Goal: Task Accomplishment & Management: Use online tool/utility

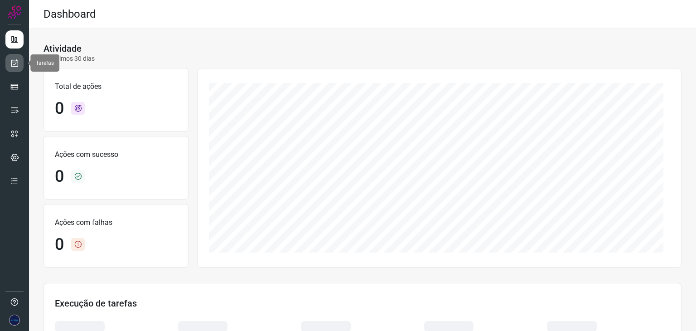
click at [18, 63] on icon at bounding box center [15, 62] width 10 height 9
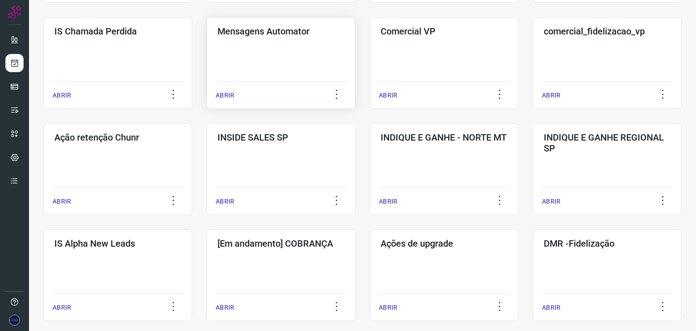
scroll to position [181, 0]
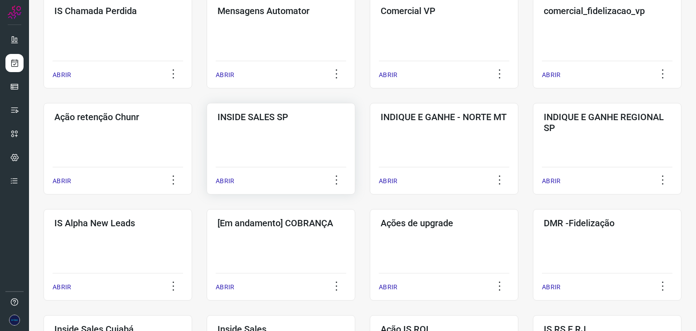
click at [228, 182] on p "ABRIR" at bounding box center [225, 181] width 19 height 10
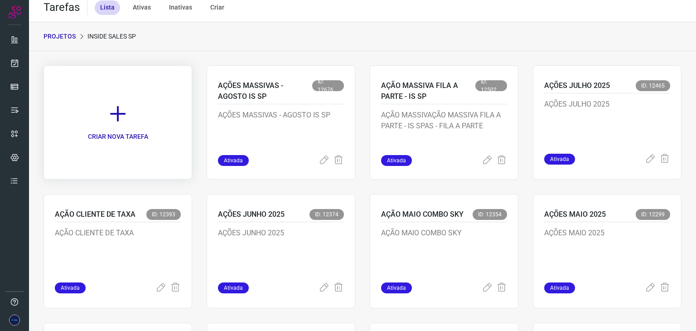
click at [111, 132] on p "CRIAR NOVA TAREFA" at bounding box center [118, 137] width 60 height 10
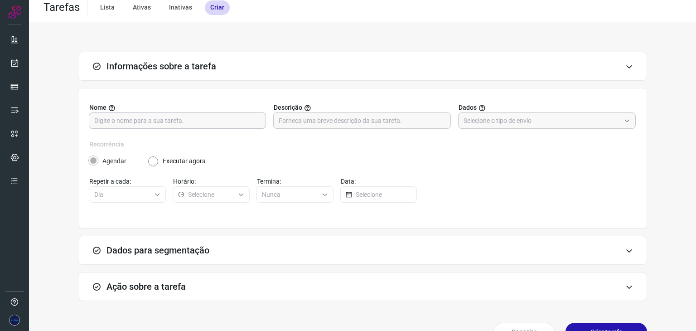
click at [190, 122] on input "text" at bounding box center [177, 120] width 166 height 15
click at [191, 124] on input "AÇÃO GUERRILHA - IS SP" at bounding box center [177, 120] width 166 height 15
type input "AÇÃO GUERRILHA - IS SP"
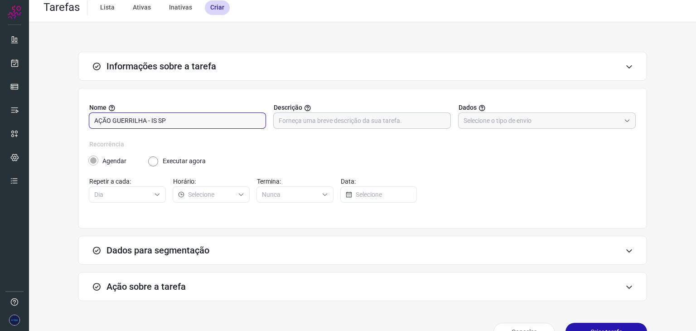
click at [299, 125] on input "text" at bounding box center [362, 120] width 166 height 15
paste input "AÇÃO GUERRILHA - IS SP"
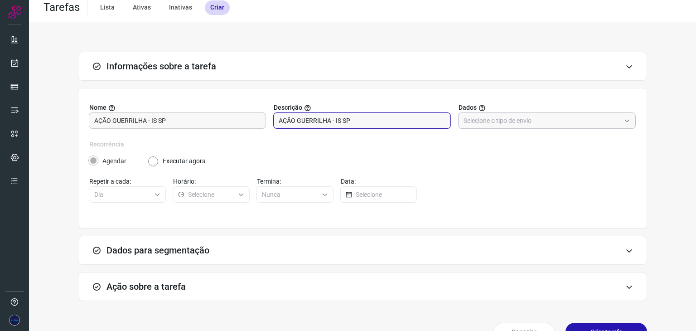
type input "AÇÃO GUERRILHA - IS SP"
click at [620, 120] on span at bounding box center [625, 120] width 10 height 6
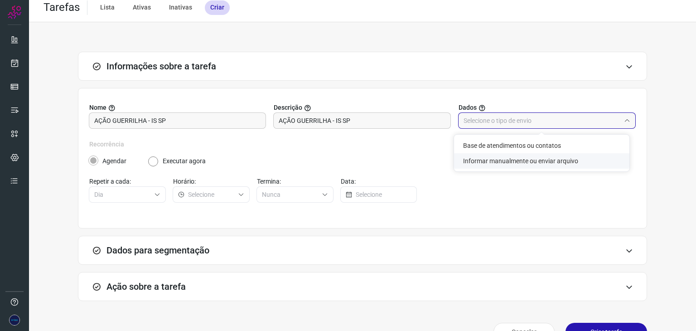
click at [507, 163] on li "Informar manualmente ou enviar arquivo" at bounding box center [541, 160] width 175 height 15
type input "Informar manualmente ou enviar arquivo"
radio input "false"
radio input "true"
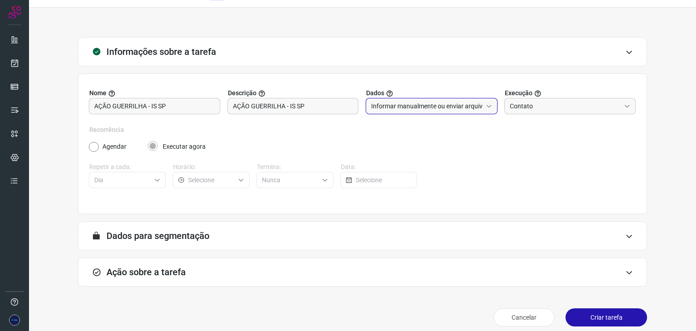
scroll to position [29, 0]
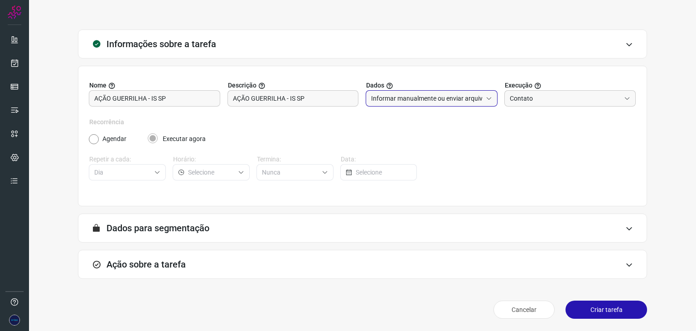
click at [625, 261] on icon at bounding box center [629, 264] width 8 height 7
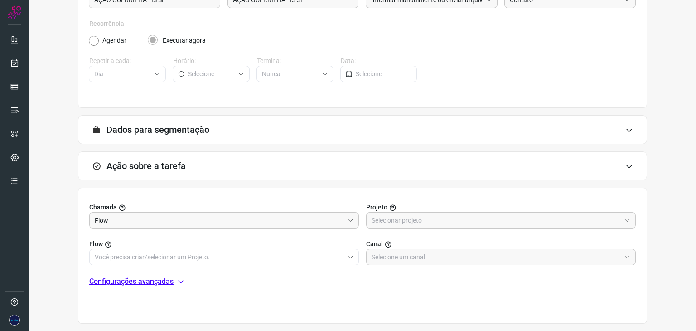
scroll to position [127, 0]
click at [612, 216] on input "text" at bounding box center [495, 220] width 249 height 15
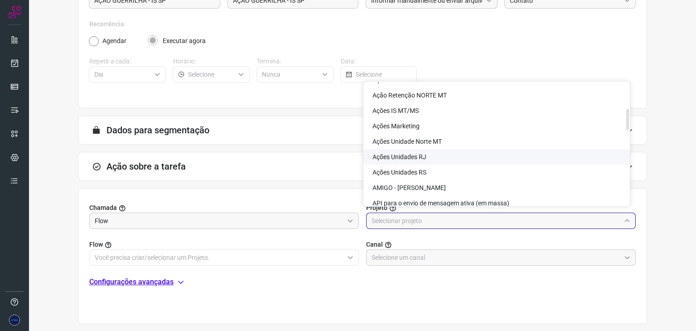
scroll to position [226, 0]
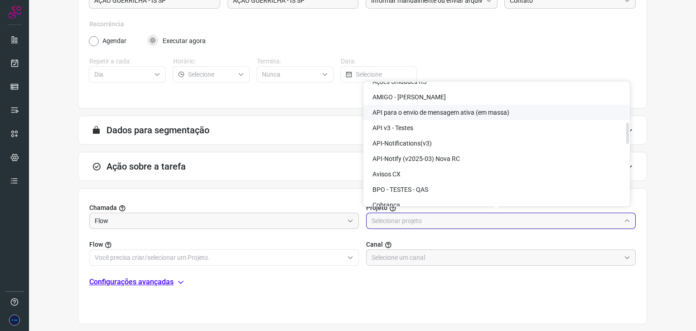
click at [426, 115] on span "API para o envio de mensagem ativa (em massa)" at bounding box center [440, 112] width 137 height 7
type input "API para o envio de mensagem ativa (em massa)"
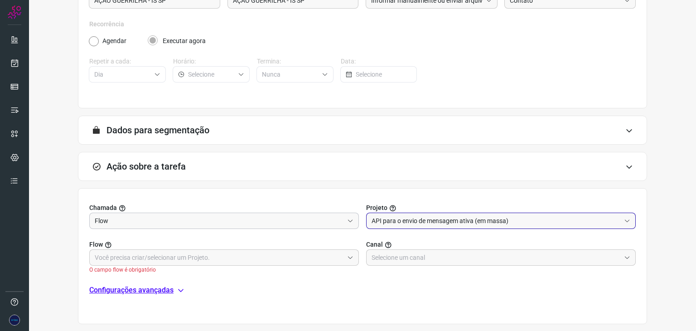
scroll to position [172, 0]
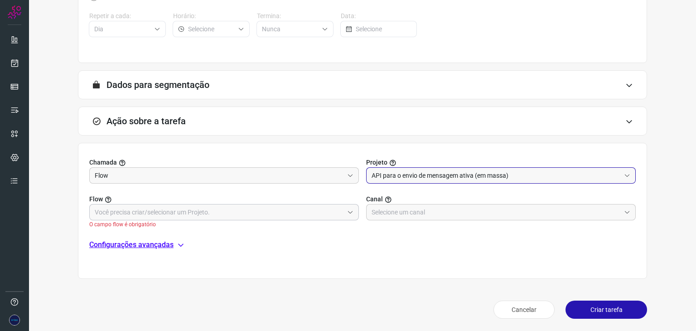
click at [348, 210] on icon at bounding box center [350, 212] width 6 height 6
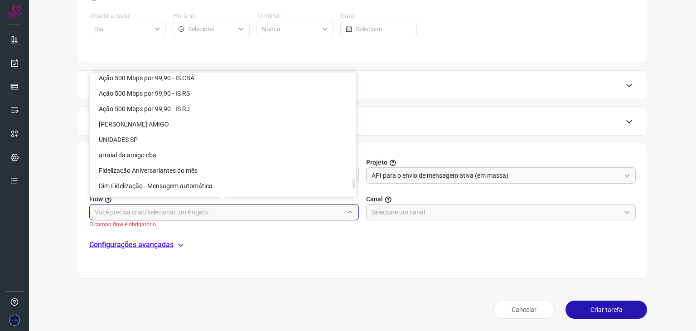
scroll to position [2207, 0]
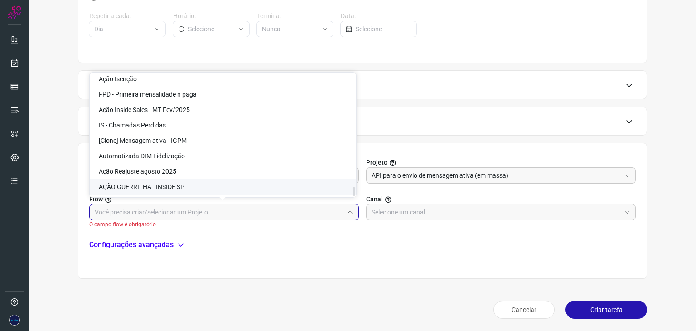
click at [170, 188] on span "AÇÃO GUERRILHA - INSIDE SP" at bounding box center [142, 186] width 86 height 7
type input "AÇÃO GUERRILHA - INSIDE SP"
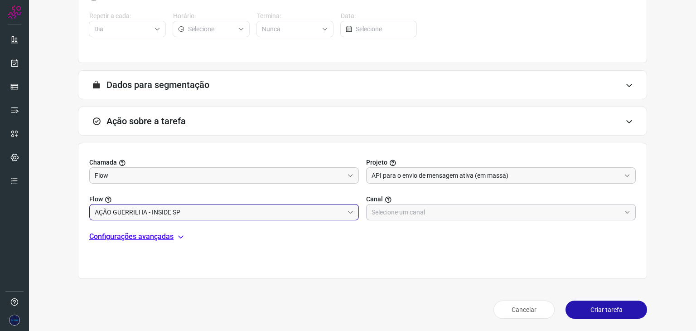
click at [626, 210] on div at bounding box center [501, 212] width 270 height 16
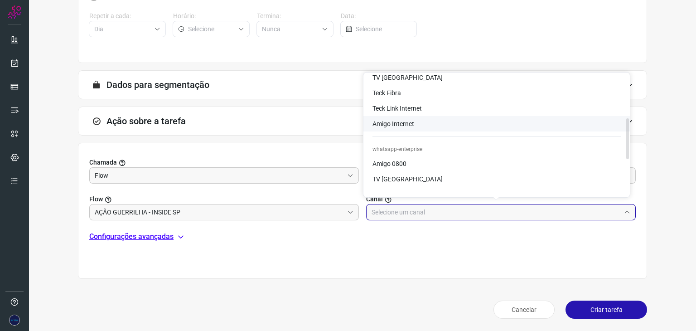
scroll to position [136, 0]
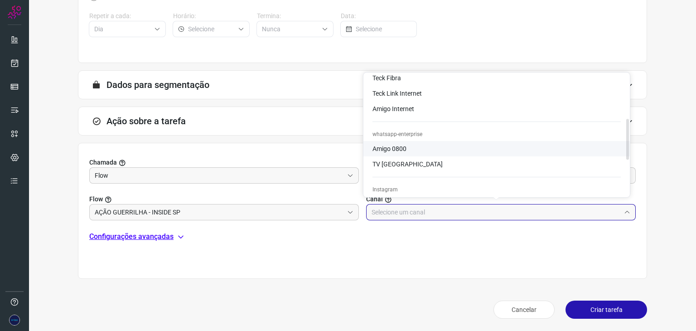
click at [407, 147] on li "Amigo 0800" at bounding box center [496, 148] width 266 height 15
type input "Amigo 0800"
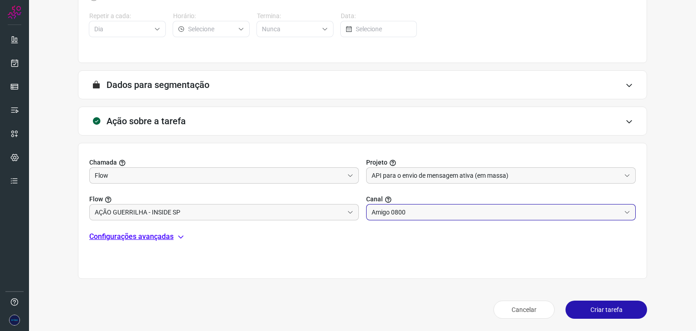
click at [603, 308] on button "Criar tarefa" at bounding box center [606, 309] width 82 height 18
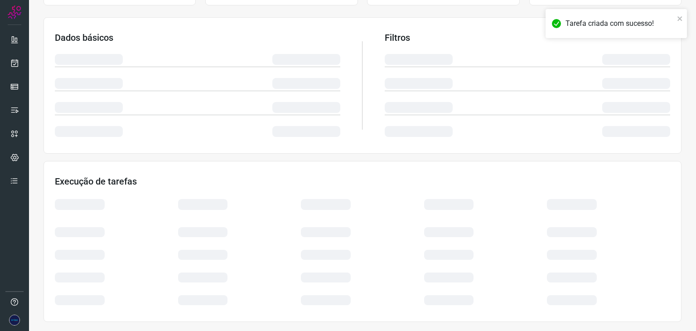
scroll to position [136, 0]
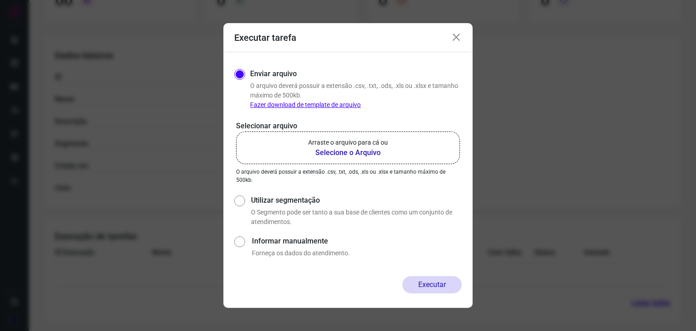
click at [355, 150] on b "Selecione o Arquivo" at bounding box center [348, 152] width 80 height 11
click at [0, 0] on input "Arraste o arquivo para cá ou Selecione o Arquivo" at bounding box center [0, 0] width 0 height 0
click at [456, 37] on icon at bounding box center [456, 37] width 11 height 11
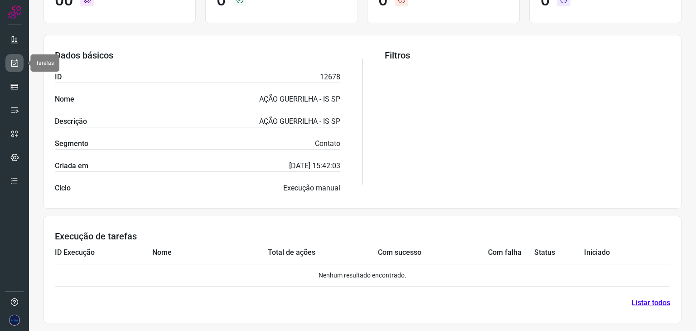
click at [14, 60] on icon at bounding box center [15, 62] width 10 height 9
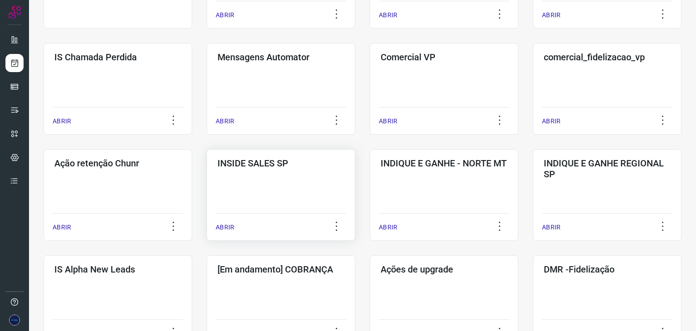
scroll to position [136, 0]
click at [222, 221] on div "ABRIR" at bounding box center [281, 223] width 130 height 23
click at [225, 227] on p "ABRIR" at bounding box center [225, 227] width 19 height 10
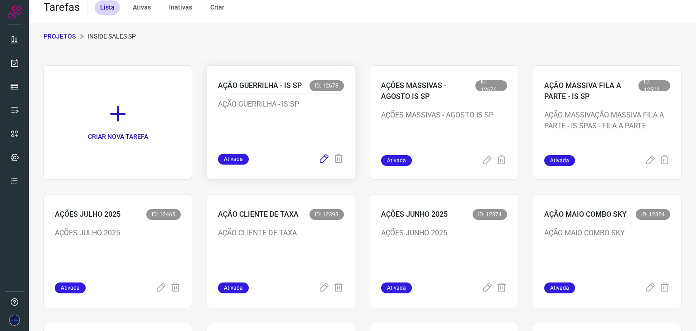
click at [319, 156] on icon at bounding box center [323, 159] width 11 height 11
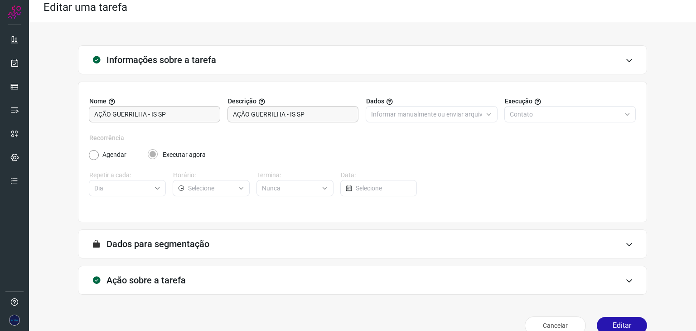
scroll to position [23, 0]
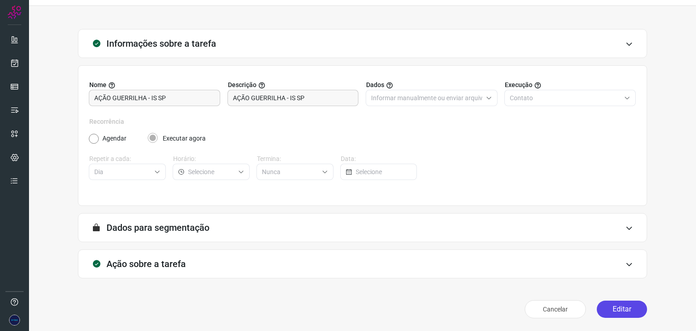
click at [617, 306] on button "Editar" at bounding box center [622, 308] width 50 height 17
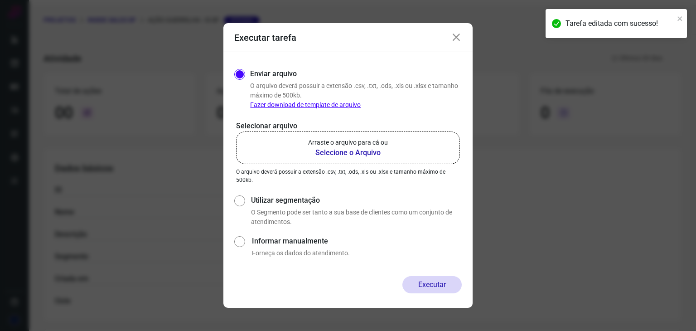
click at [319, 150] on b "Selecione o Arquivo" at bounding box center [348, 152] width 80 height 11
click at [0, 0] on input "Arraste o arquivo para cá ou Selecione o Arquivo" at bounding box center [0, 0] width 0 height 0
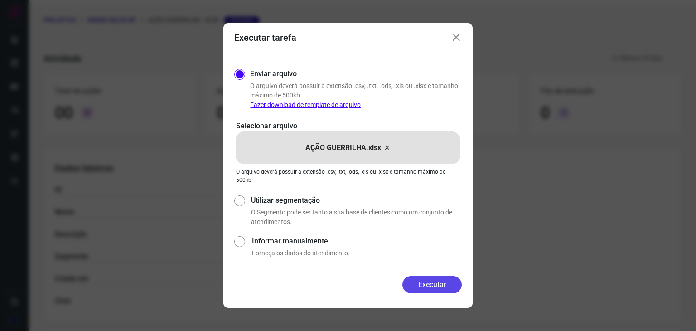
click at [451, 285] on button "Executar" at bounding box center [431, 284] width 59 height 17
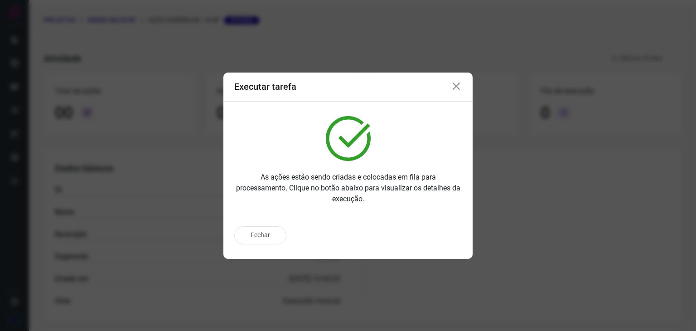
click at [457, 87] on icon at bounding box center [456, 86] width 11 height 11
